Goal: Information Seeking & Learning: Learn about a topic

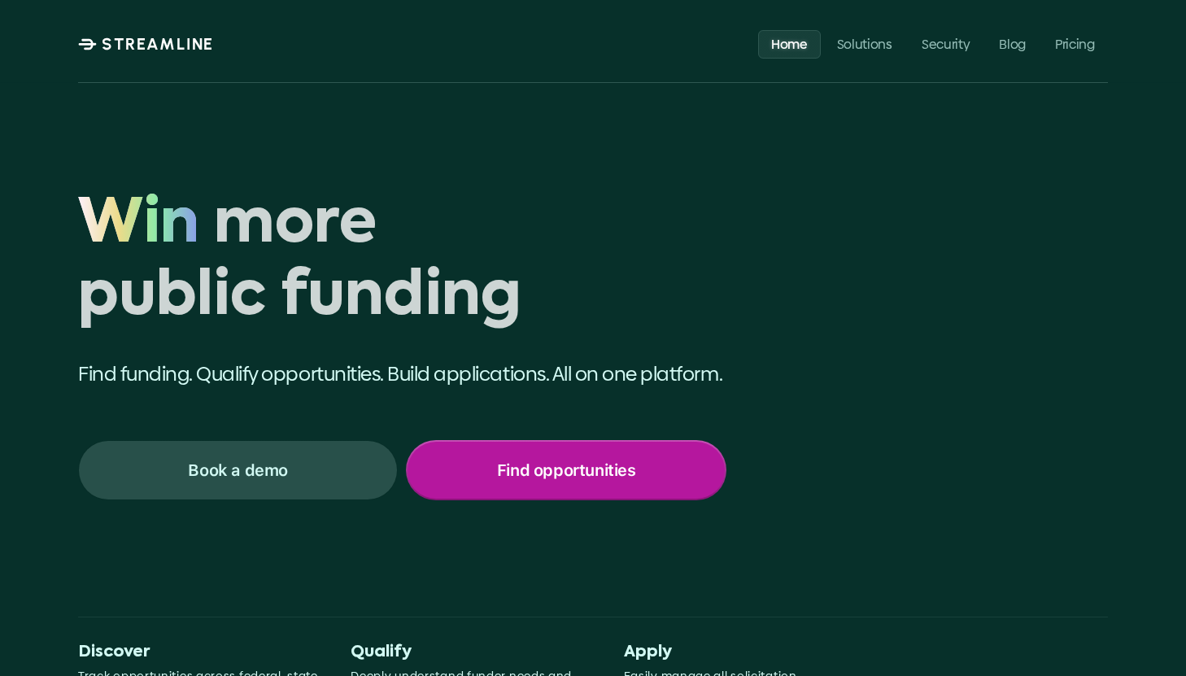
click at [551, 481] on div "Find opportunities" at bounding box center [565, 470] width 316 height 57
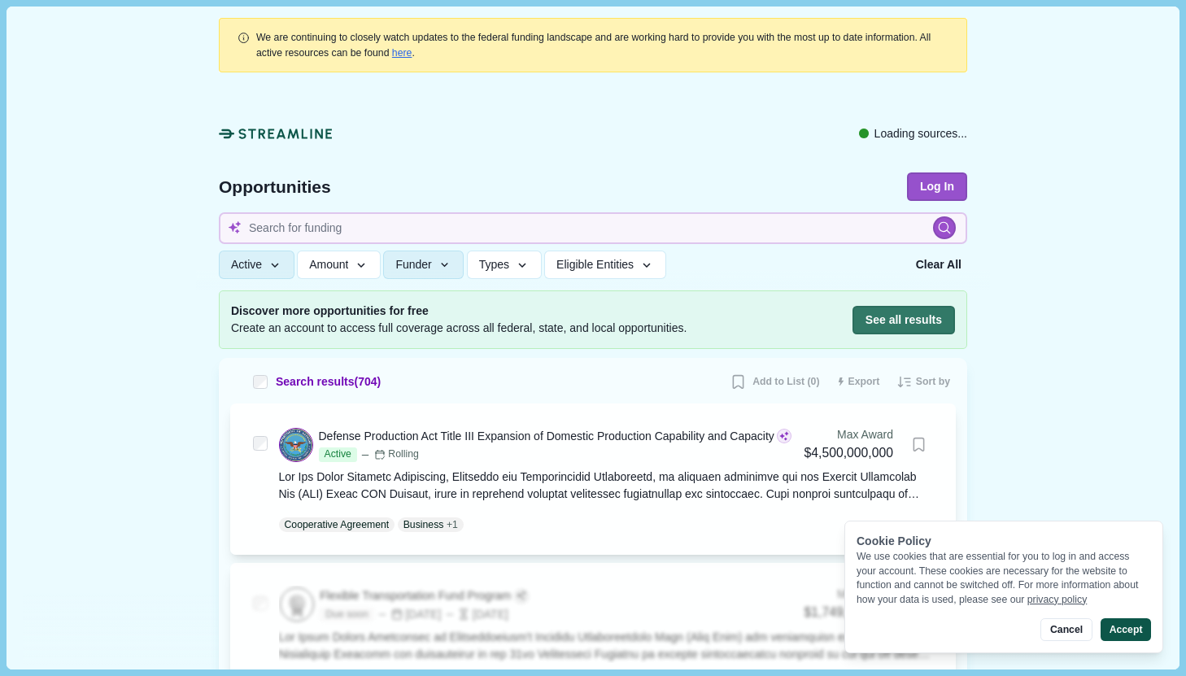
click at [1120, 626] on button "Accept" at bounding box center [1125, 629] width 50 height 23
